Goal: Check status: Check status

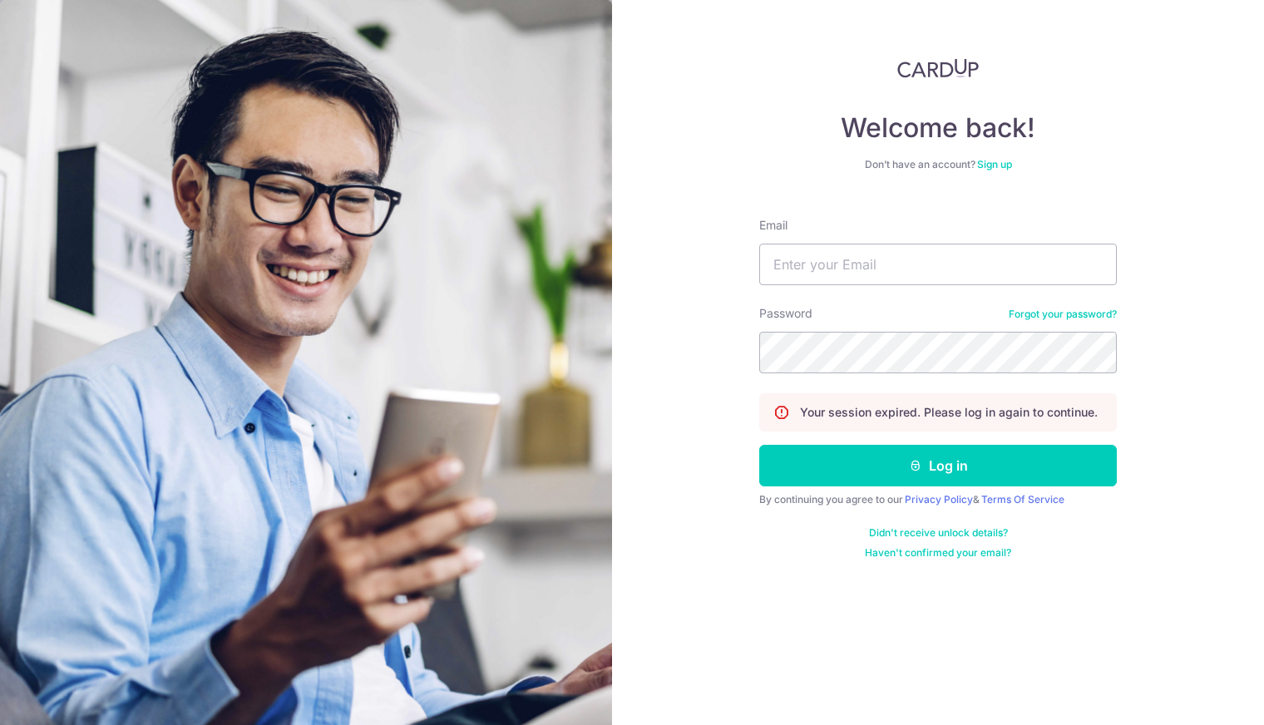
type input "[EMAIL_ADDRESS][DOMAIN_NAME]"
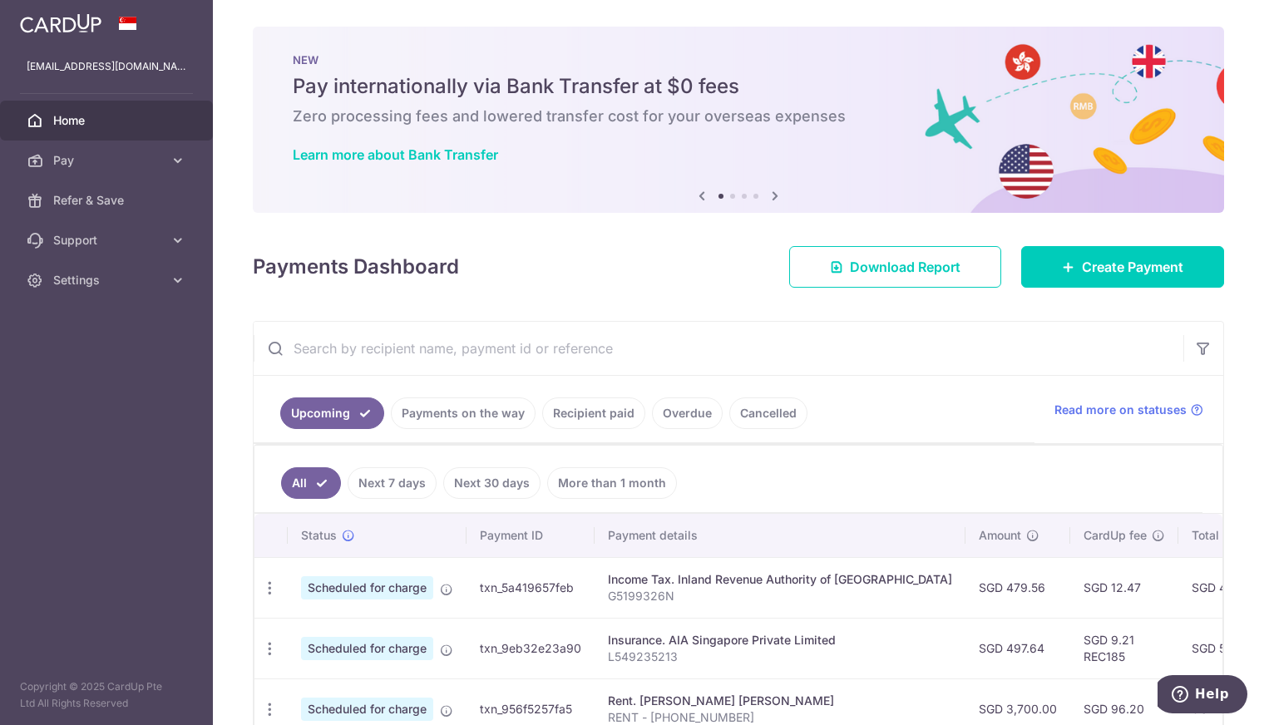
click at [511, 417] on link "Payments on the way" at bounding box center [463, 413] width 145 height 32
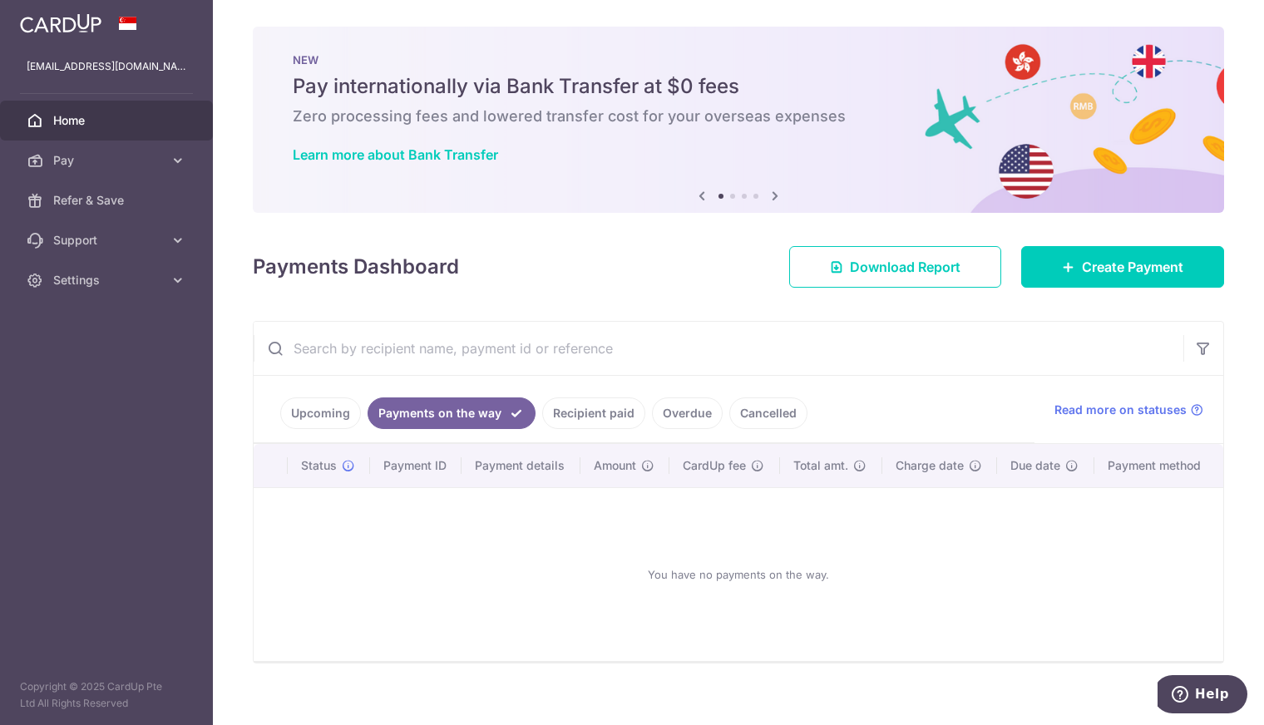
click at [576, 420] on link "Recipient paid" at bounding box center [593, 413] width 103 height 32
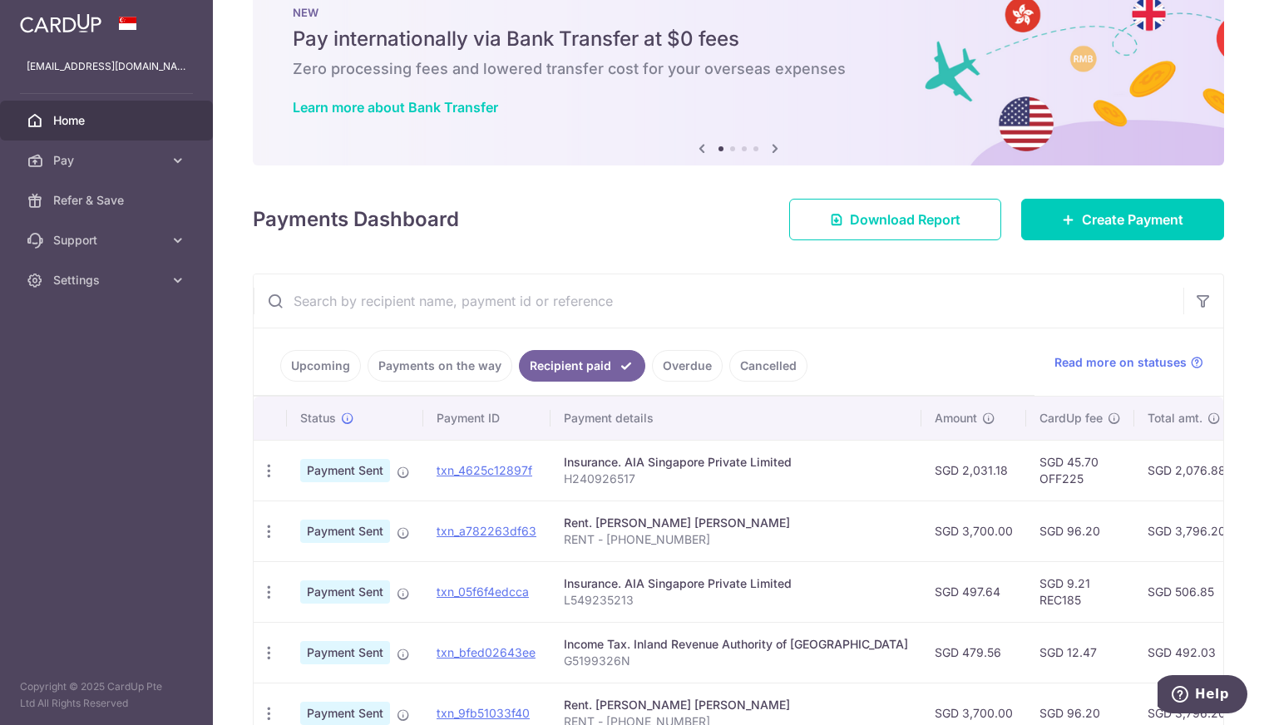
scroll to position [83, 0]
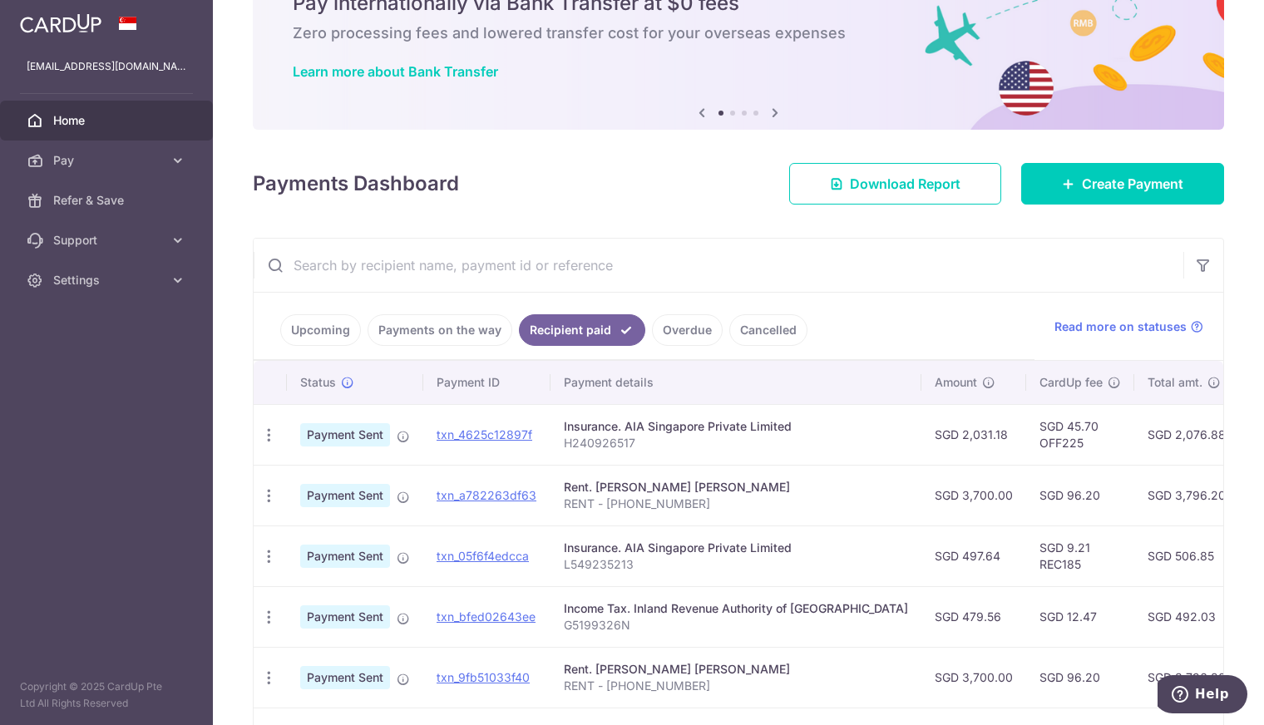
click at [655, 443] on p "H240926517" at bounding box center [736, 443] width 344 height 17
click at [470, 436] on link "txn_4625c12897f" at bounding box center [485, 434] width 96 height 14
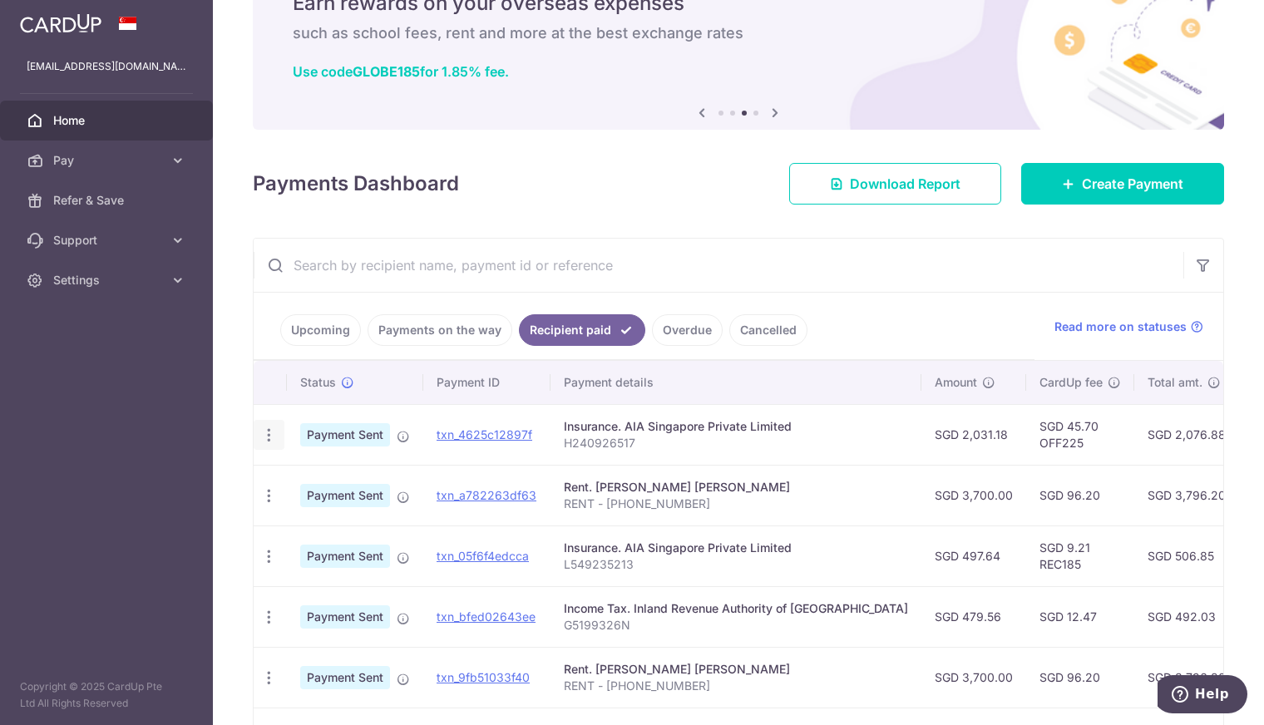
click at [274, 442] on div "PDF Receipt" at bounding box center [269, 435] width 31 height 31
click at [276, 440] on icon "button" at bounding box center [268, 435] width 17 height 17
click at [213, 392] on div "× Pause Schedule Pause all future payments in this series Pause just this one p…" at bounding box center [738, 362] width 1051 height 725
drag, startPoint x: 81, startPoint y: 414, endPoint x: 63, endPoint y: 417, distance: 18.6
click at [81, 416] on aside "rob.habaradas@gmail.com Home Pay Payments Recipients Cards Refer & Save Support…" at bounding box center [106, 362] width 213 height 725
